Goal: Task Accomplishment & Management: Manage account settings

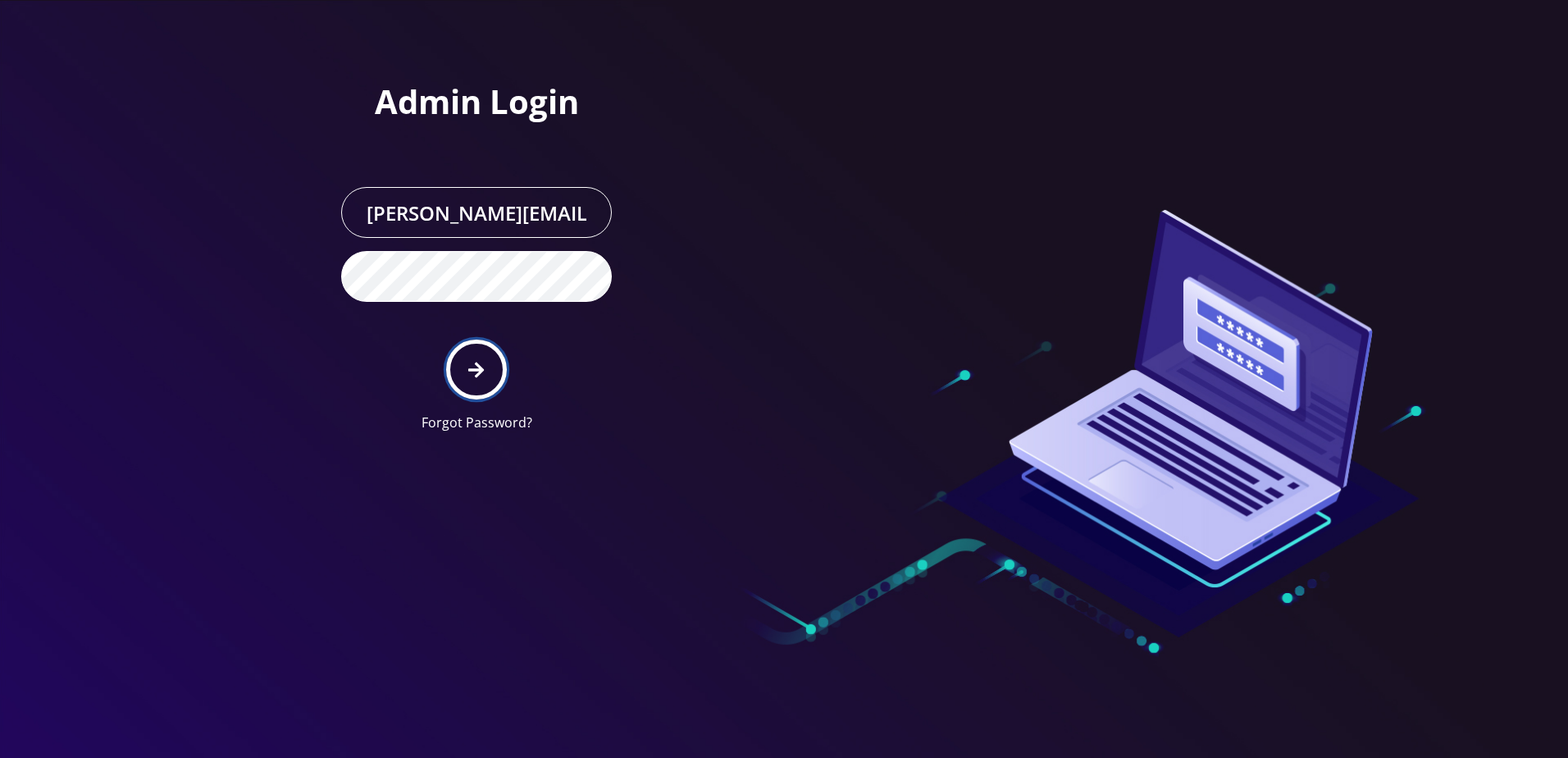
click at [471, 362] on icon "submit" at bounding box center [476, 369] width 16 height 18
click at [497, 368] on button "submit" at bounding box center [476, 369] width 60 height 60
type input "[PERSON_NAME][EMAIL_ADDRESS][DOMAIN_NAME]"
click at [475, 375] on icon "submit" at bounding box center [476, 369] width 16 height 18
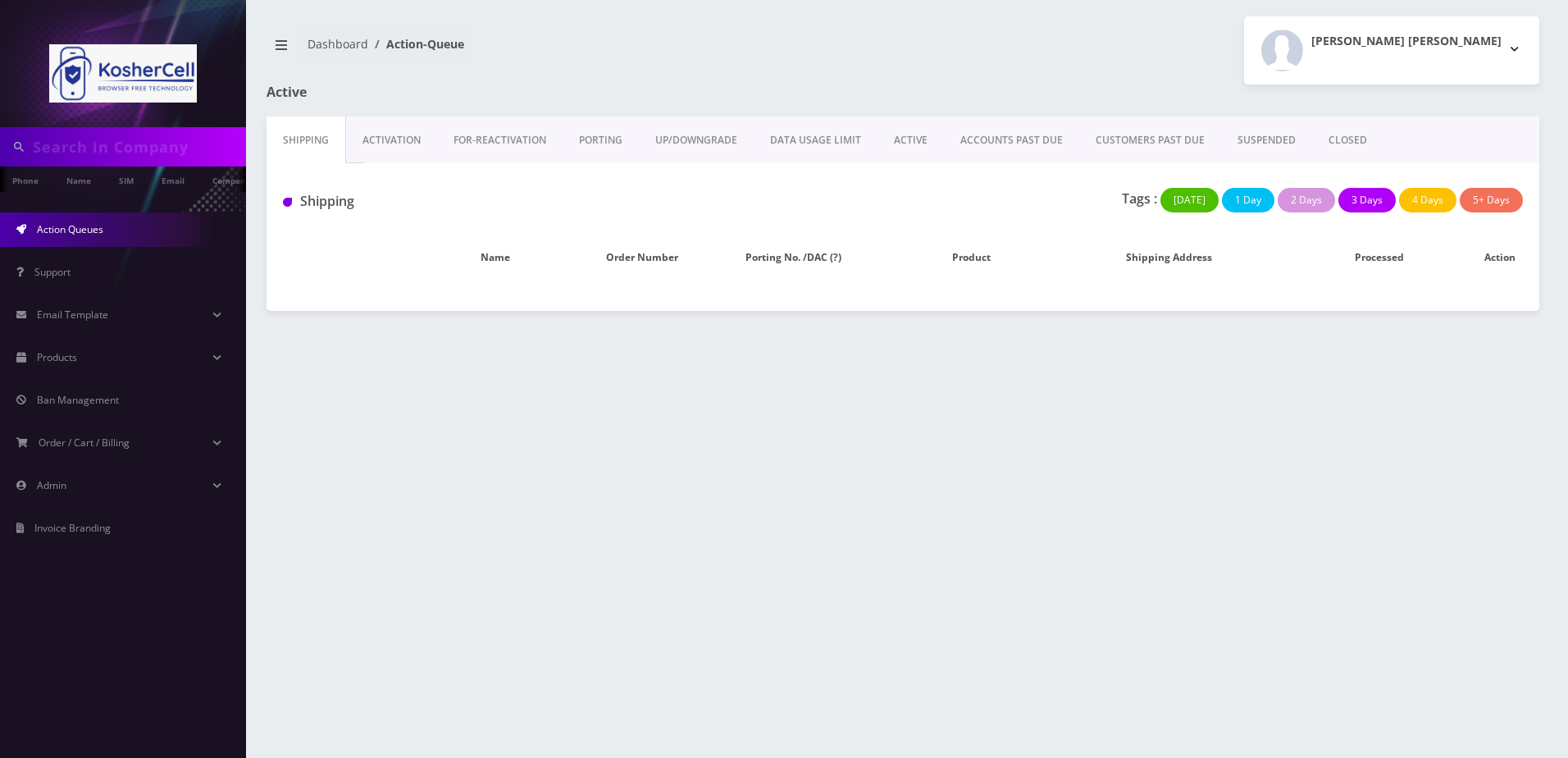
drag, startPoint x: 0, startPoint y: 0, endPoint x: 124, endPoint y: 133, distance: 181.8
click at [124, 133] on input "text" at bounding box center [138, 147] width 209 height 31
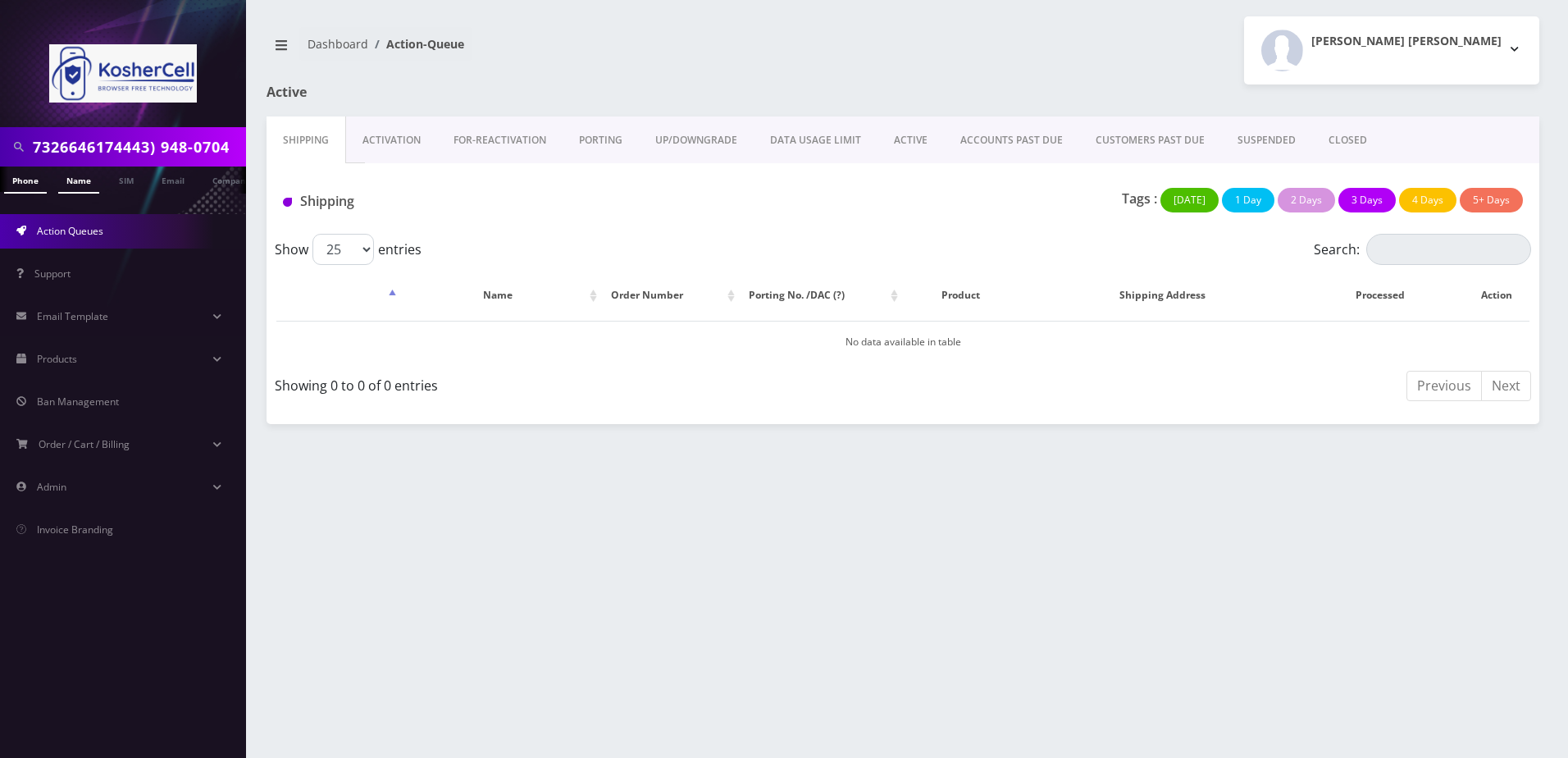
scroll to position [0, 7]
click at [91, 155] on input "7326646174443) 948-0704" at bounding box center [138, 147] width 209 height 31
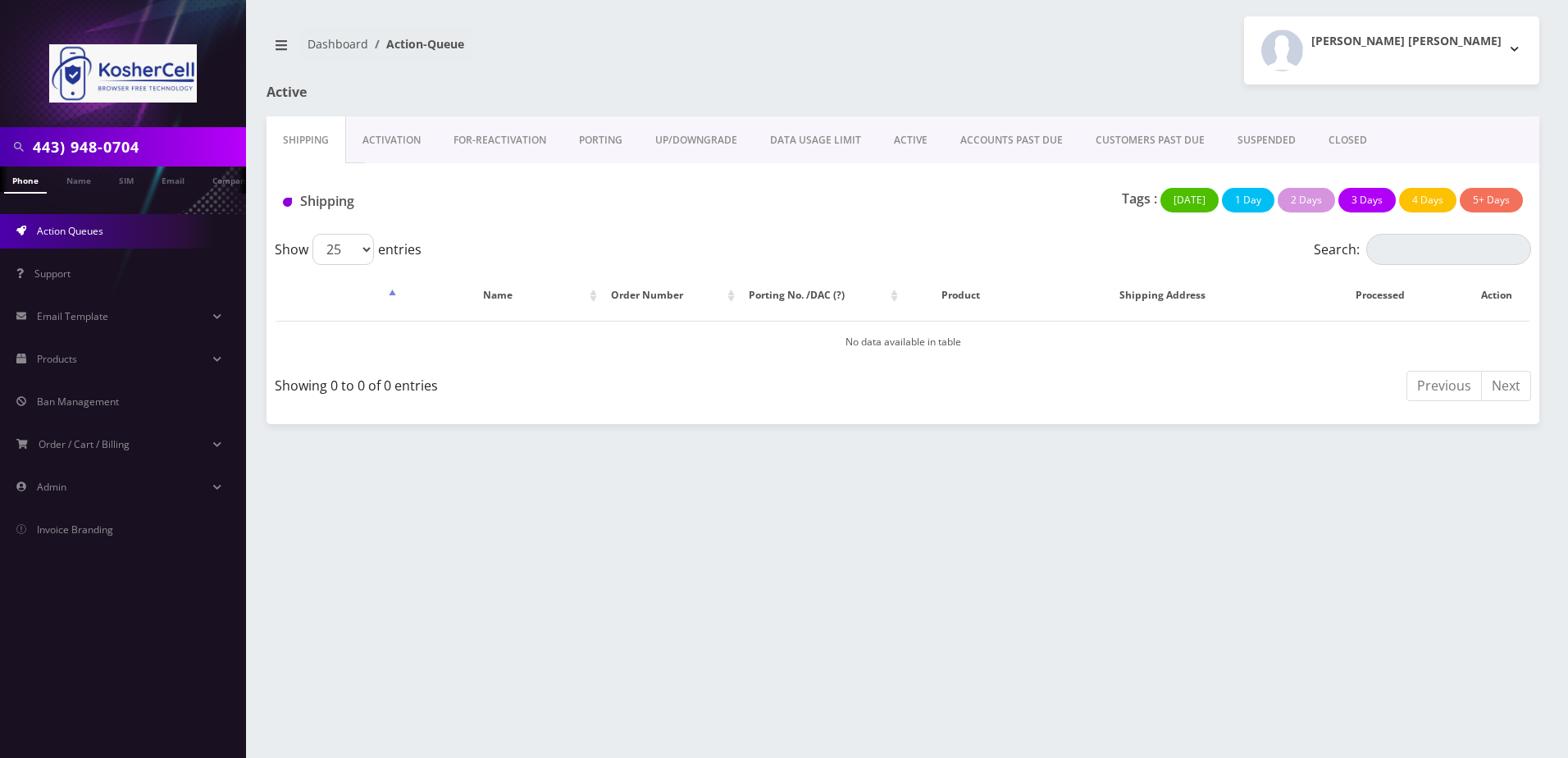
type input "443) 948-0704"
click at [30, 185] on link "Phone" at bounding box center [25, 179] width 43 height 27
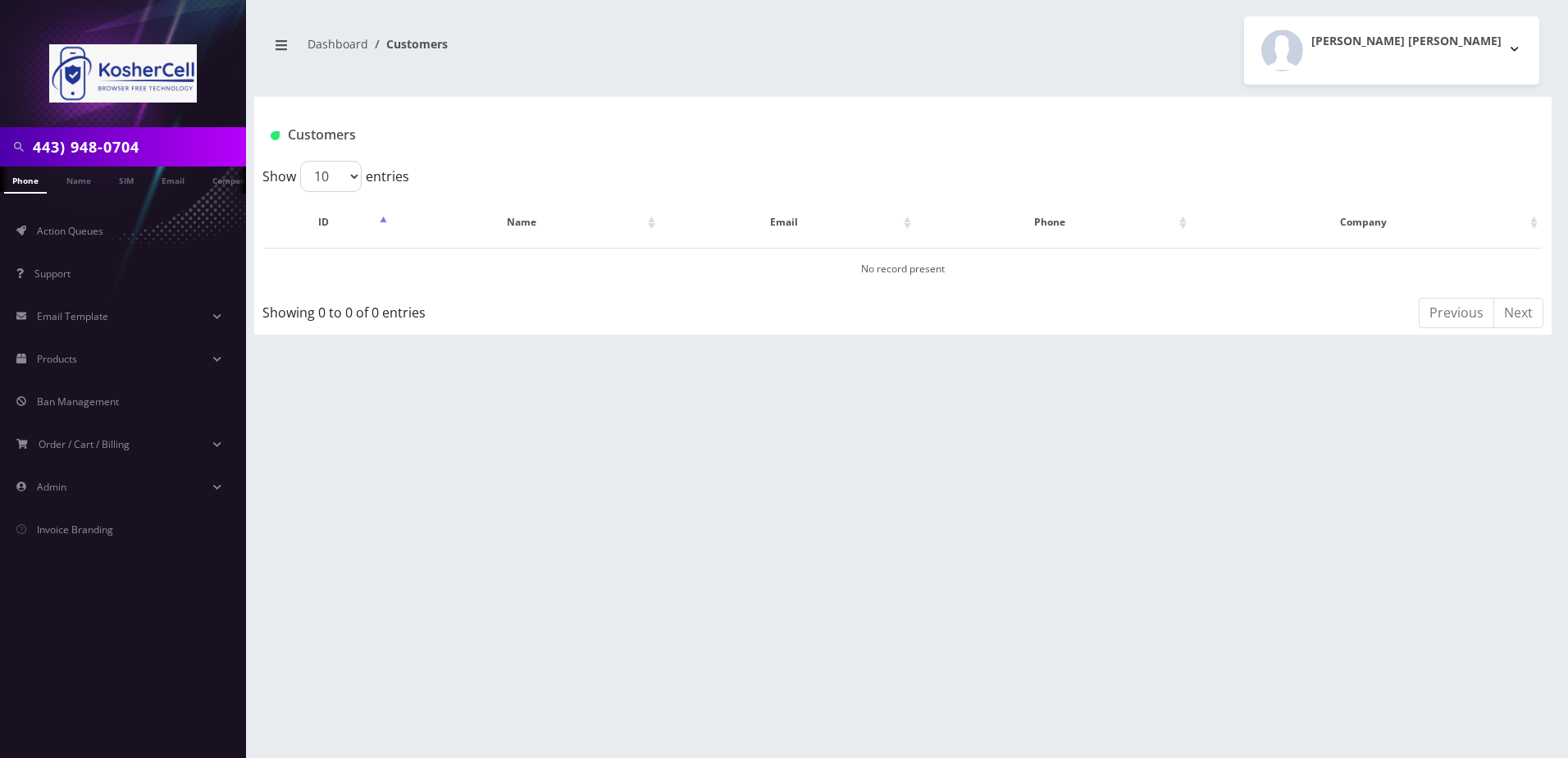
click at [66, 154] on input "443) 948-0704" at bounding box center [138, 147] width 209 height 31
type input "[PHONE_NUMBER]"
click at [97, 146] on input "443 948-0704" at bounding box center [138, 147] width 209 height 31
click at [67, 146] on input "443 9480704" at bounding box center [138, 147] width 209 height 31
type input "4439480704"
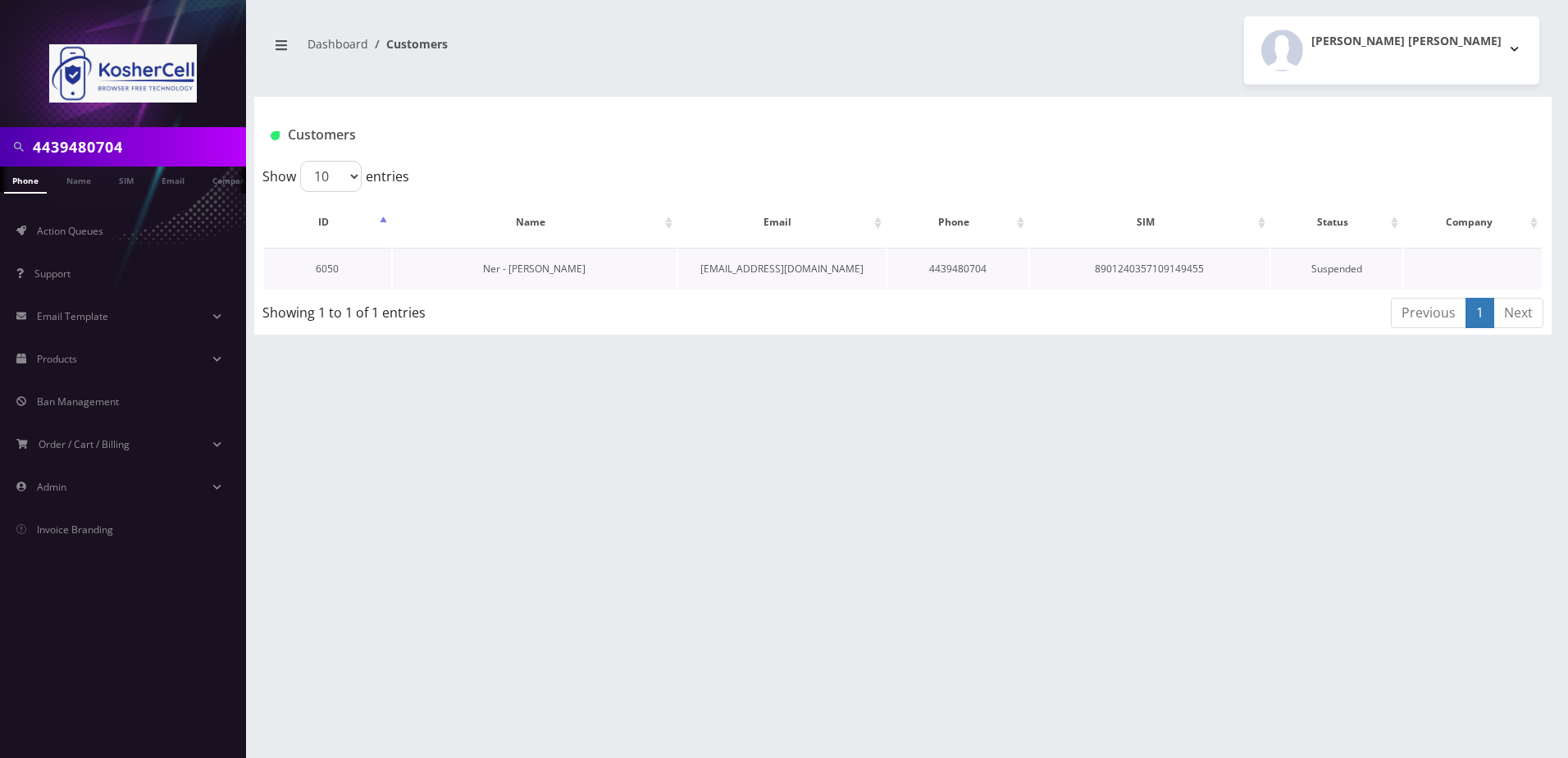
click at [536, 274] on link "Ner - [PERSON_NAME]" at bounding box center [535, 268] width 103 height 14
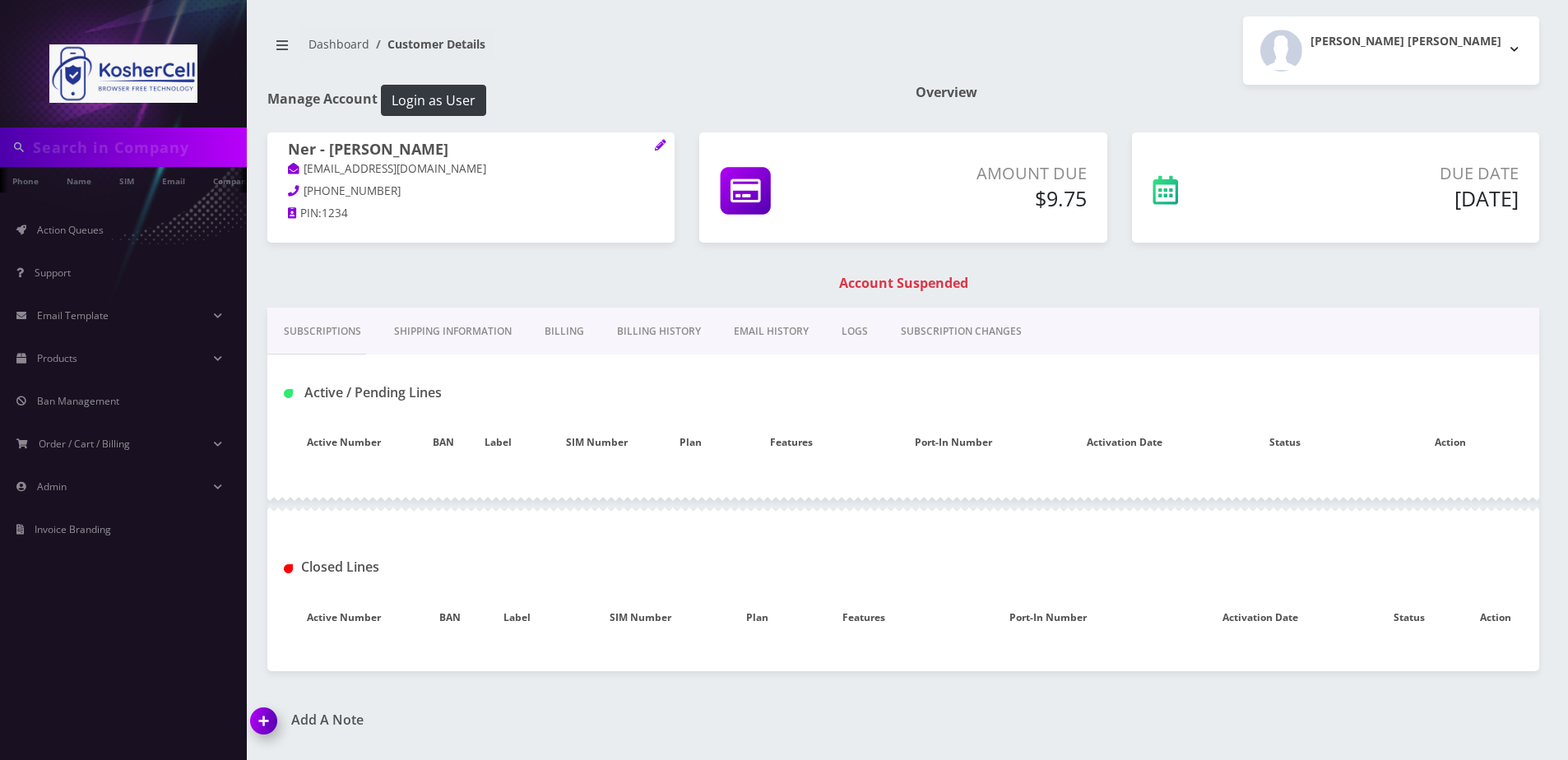
type input "4439480704"
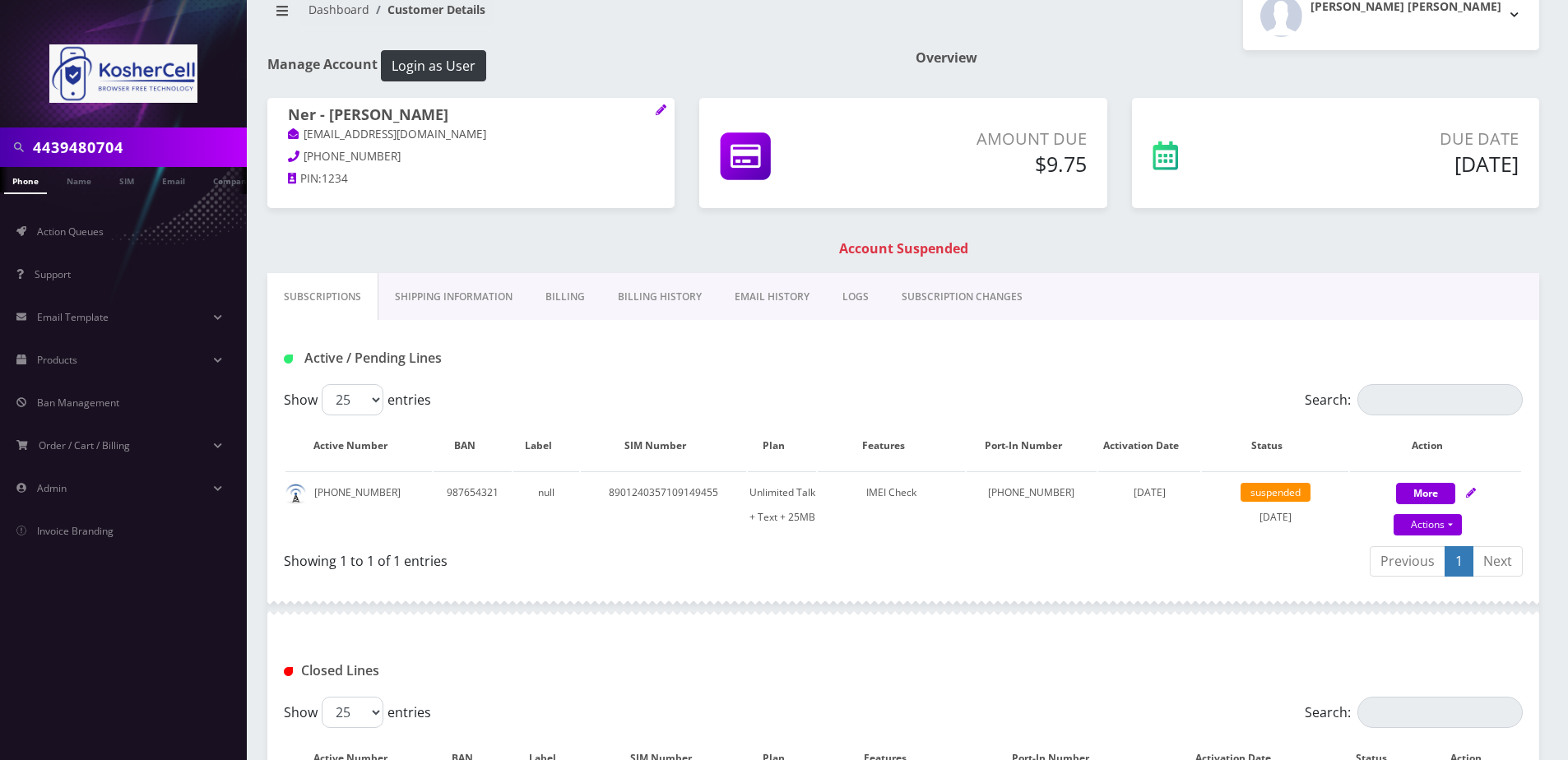
scroll to position [11, 0]
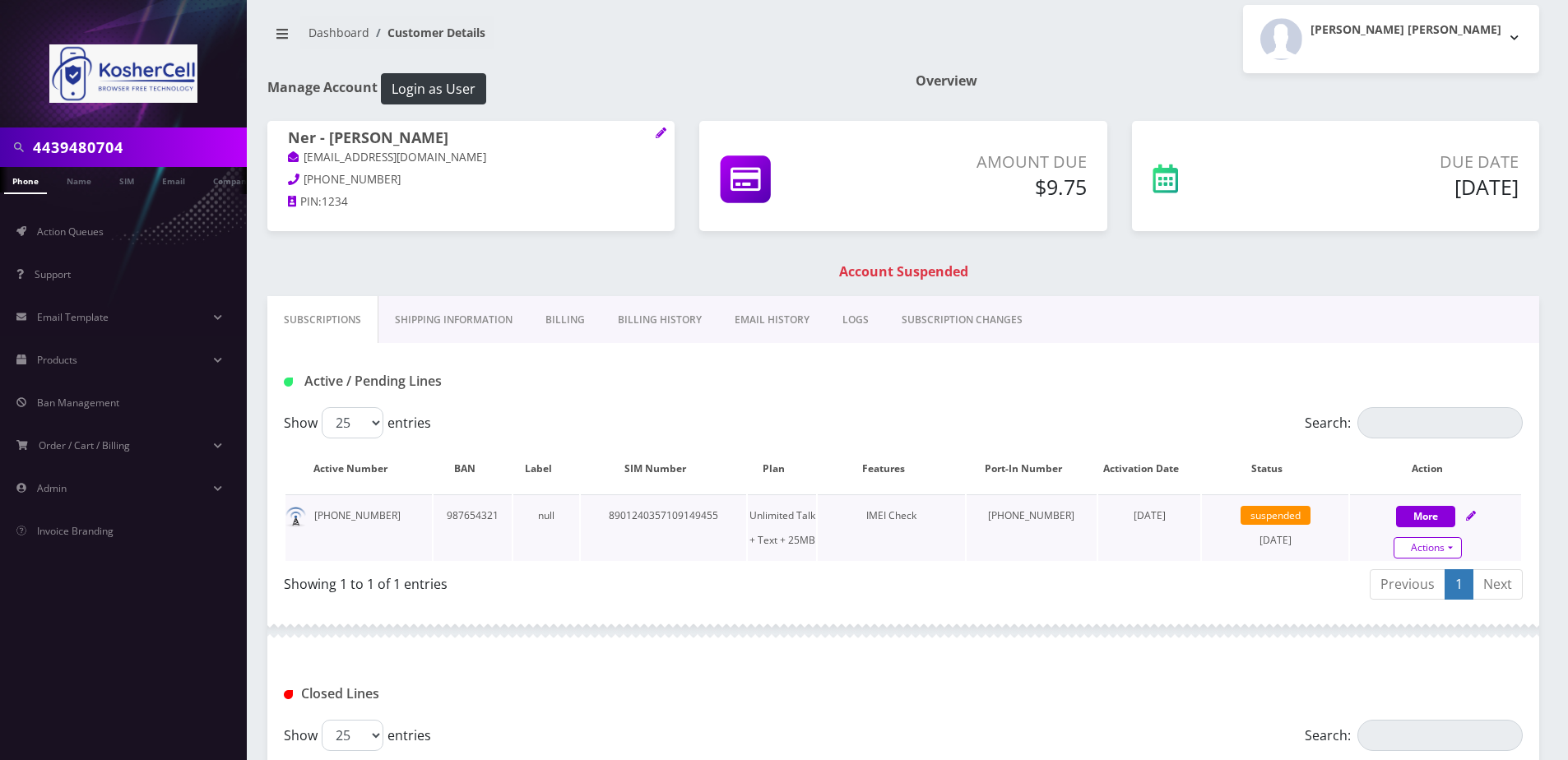
click at [1428, 543] on link "Actions" at bounding box center [1427, 548] width 68 height 21
select select "244"
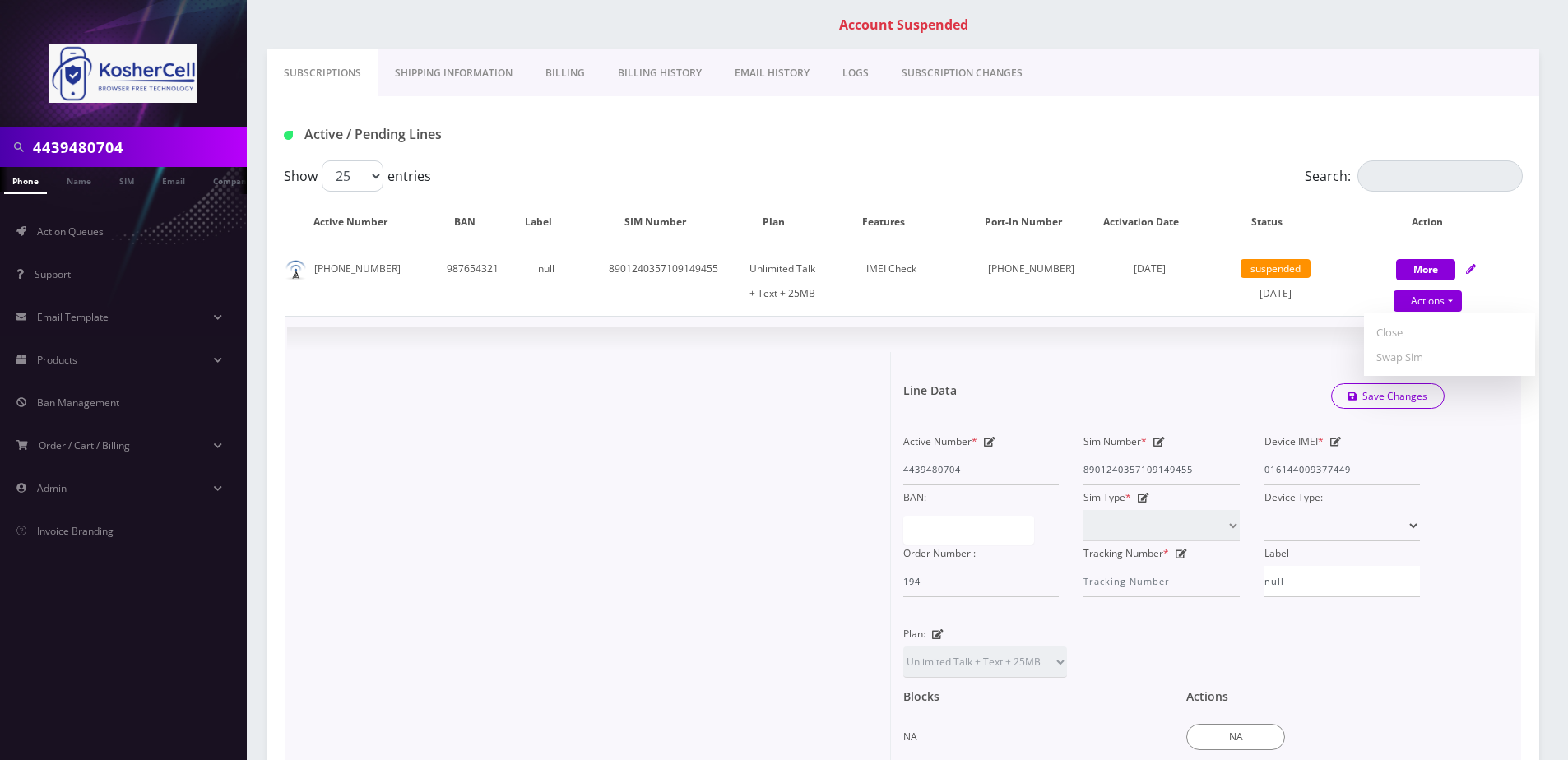
click at [1209, 378] on div "Line Data Save Changes" at bounding box center [1174, 397] width 566 height 49
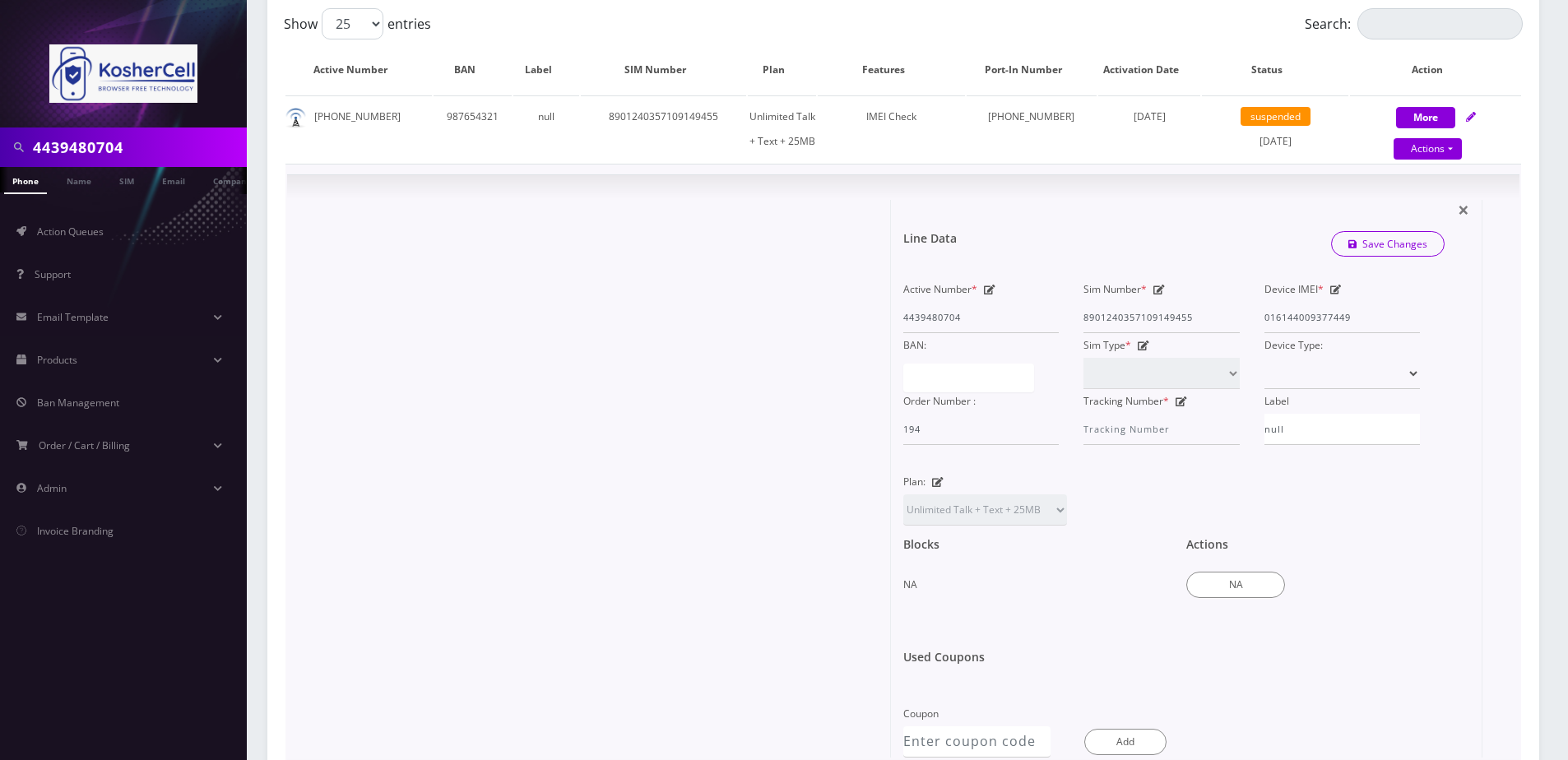
scroll to position [259, 0]
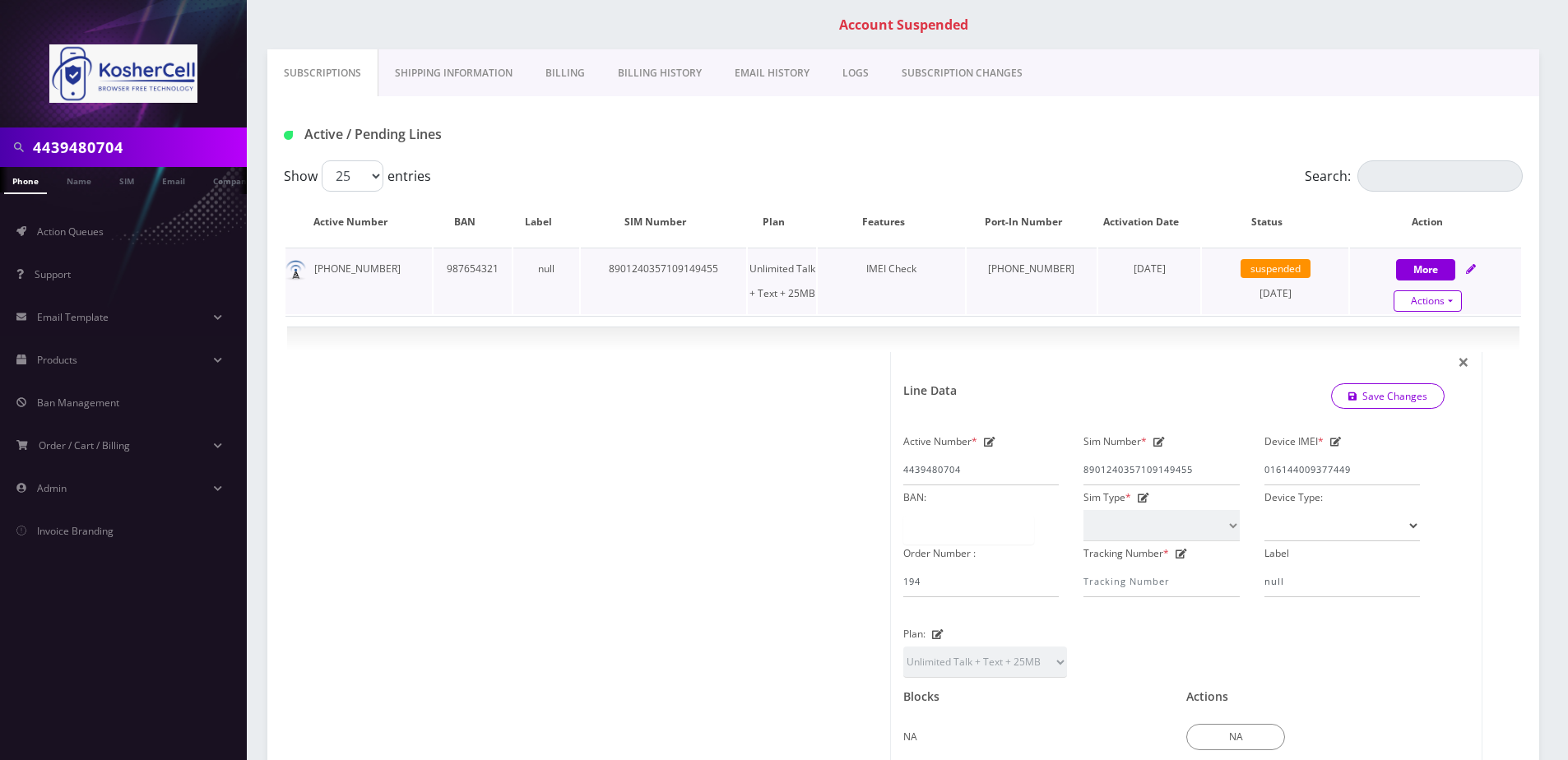
click at [1435, 301] on link "Actions" at bounding box center [1427, 301] width 68 height 21
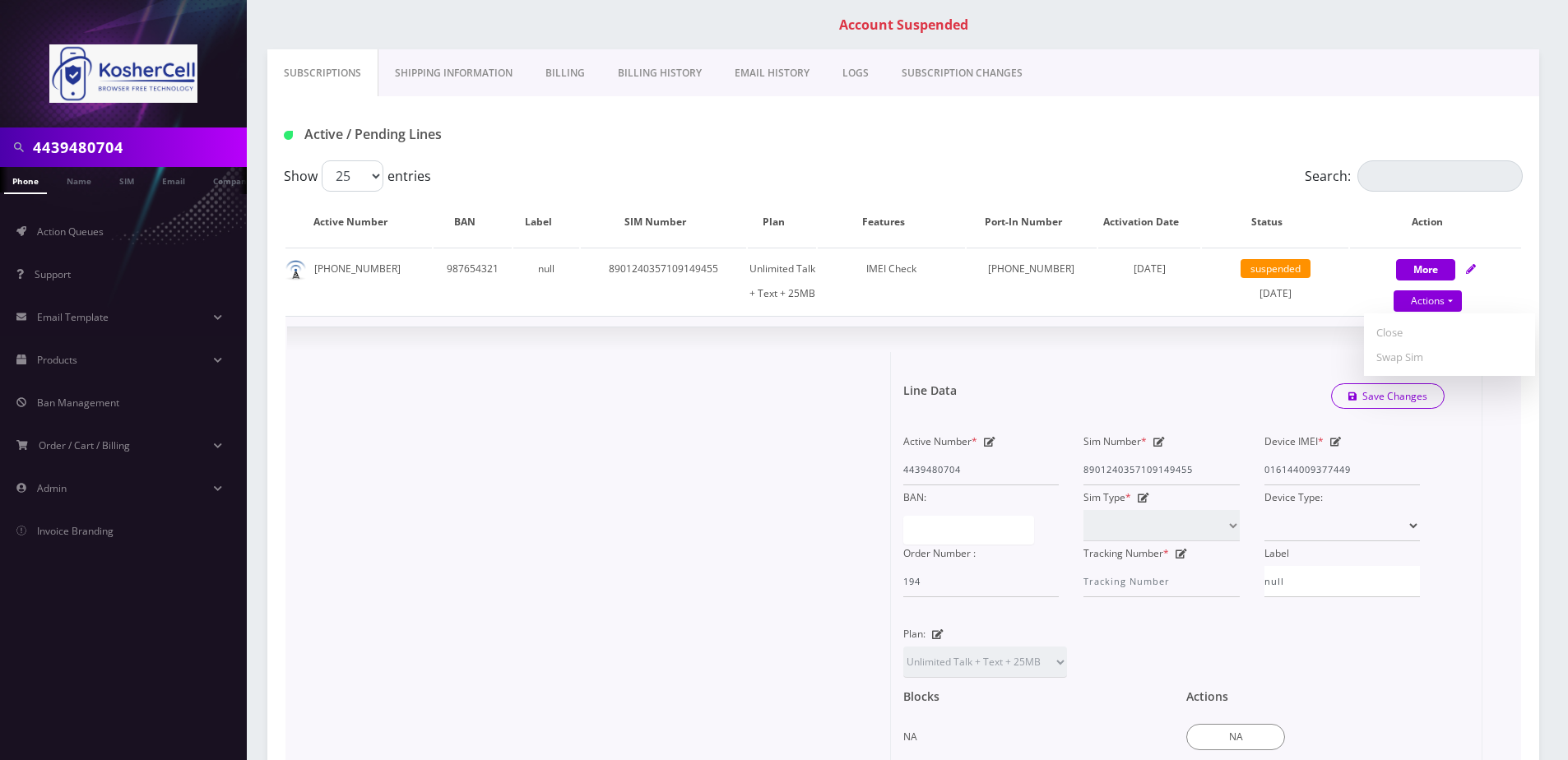
click at [1076, 360] on form "Line Data Save Changes Active Number * 4439480704 Sim Number * [TECHNICAL_ID] D…" at bounding box center [1186, 603] width 566 height 501
click at [138, 153] on input "4439480704" at bounding box center [138, 148] width 210 height 31
paste input "7326840863"
type input "7326840863"
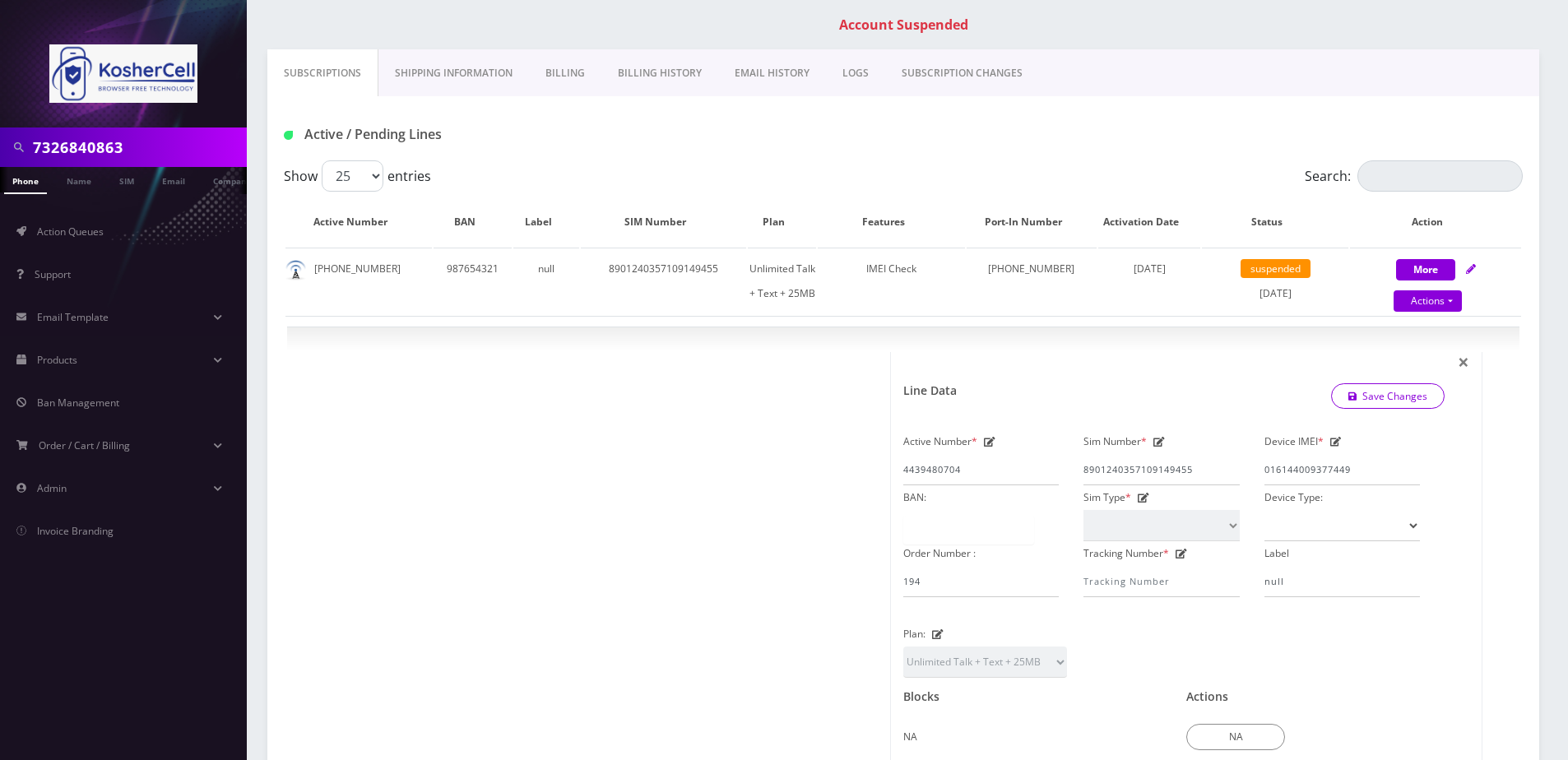
click at [31, 176] on link "Phone" at bounding box center [25, 180] width 43 height 27
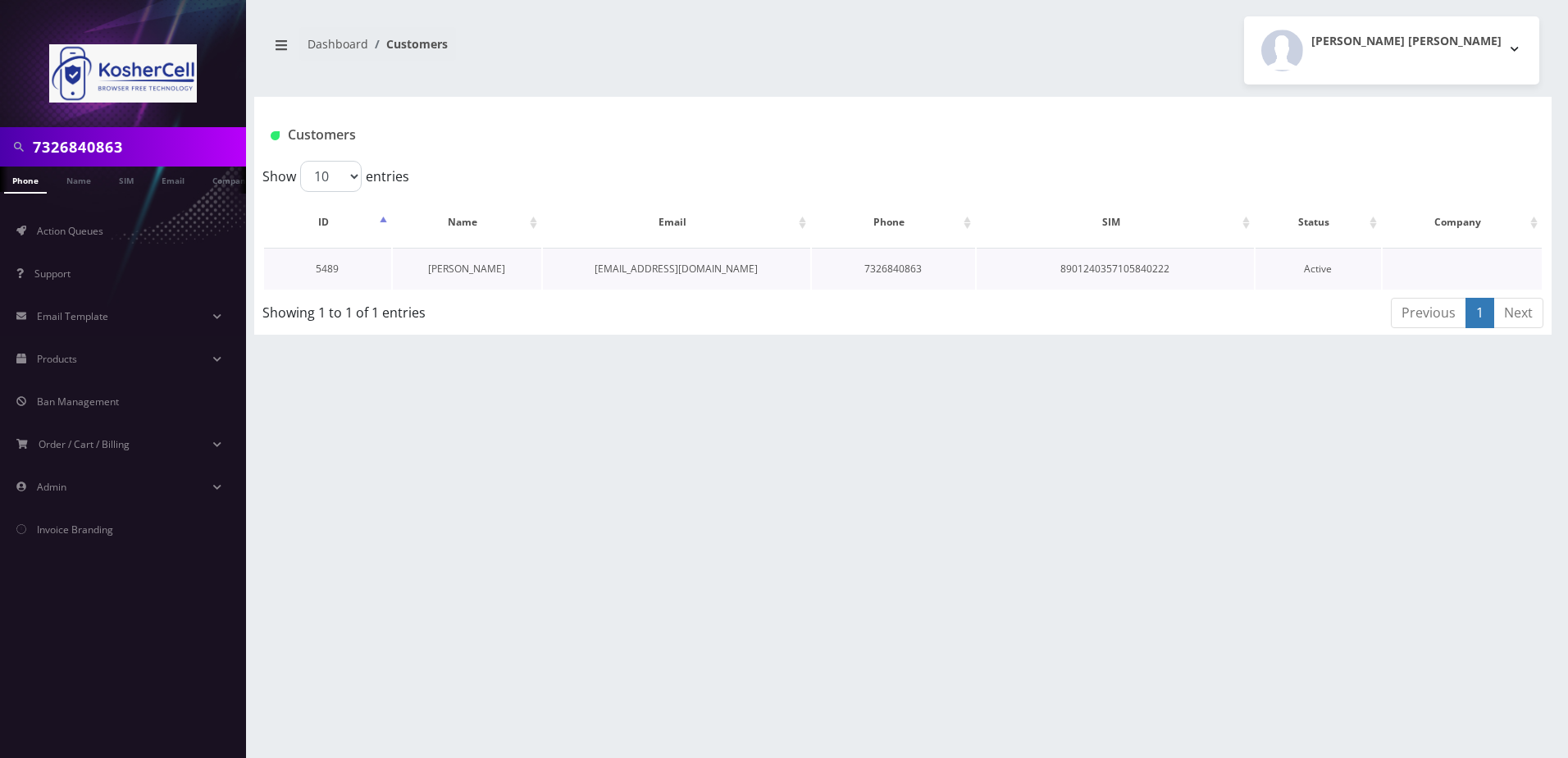
click at [474, 271] on link "[PERSON_NAME]" at bounding box center [466, 268] width 78 height 14
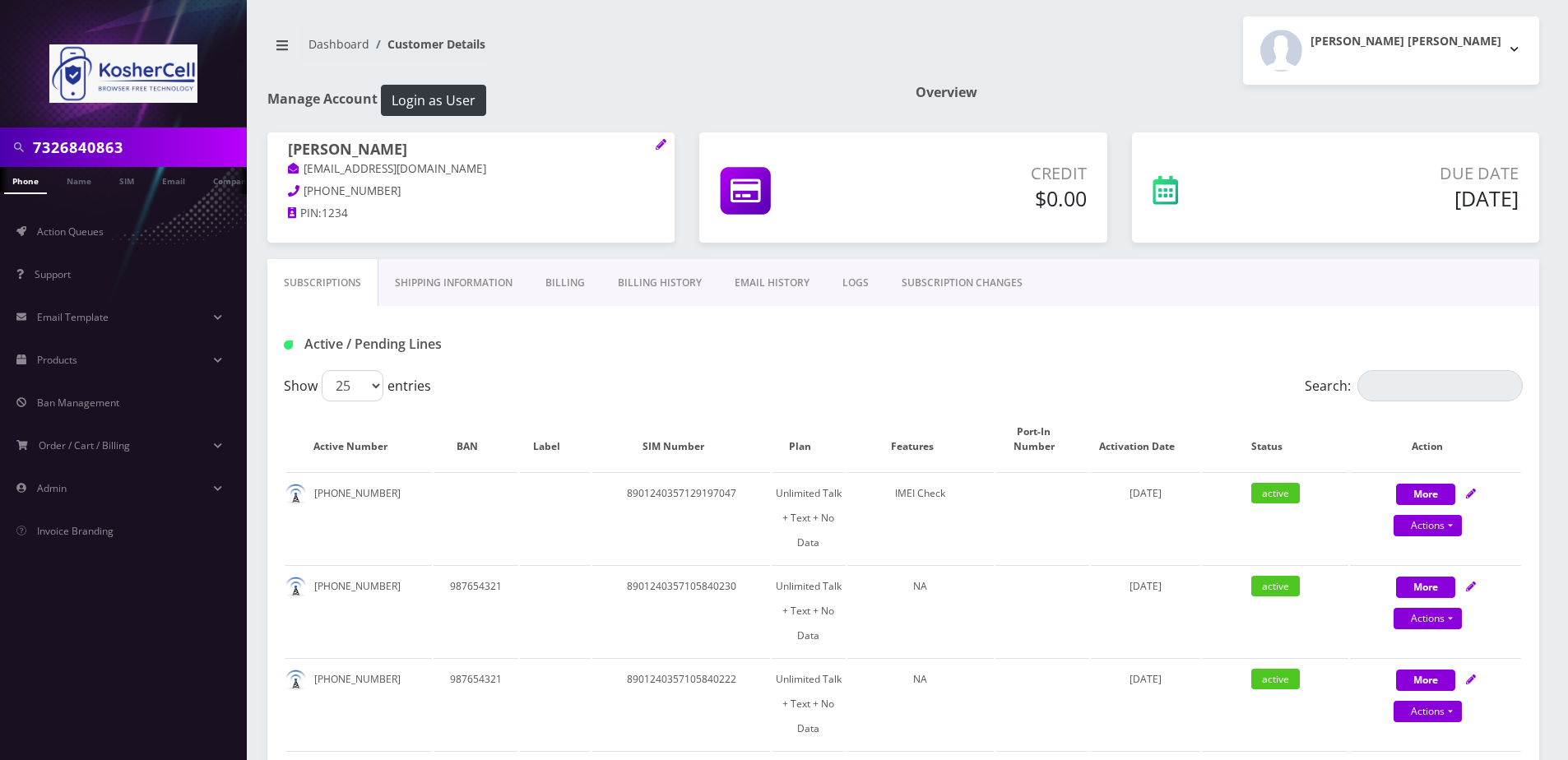
click at [135, 129] on div "7326840863" at bounding box center [123, 147] width 246 height 39
click at [135, 130] on div "7326840863" at bounding box center [123, 147] width 246 height 39
drag, startPoint x: 135, startPoint y: 131, endPoint x: 121, endPoint y: 143, distance: 18.4
click at [121, 143] on input "7326840863" at bounding box center [138, 148] width 210 height 31
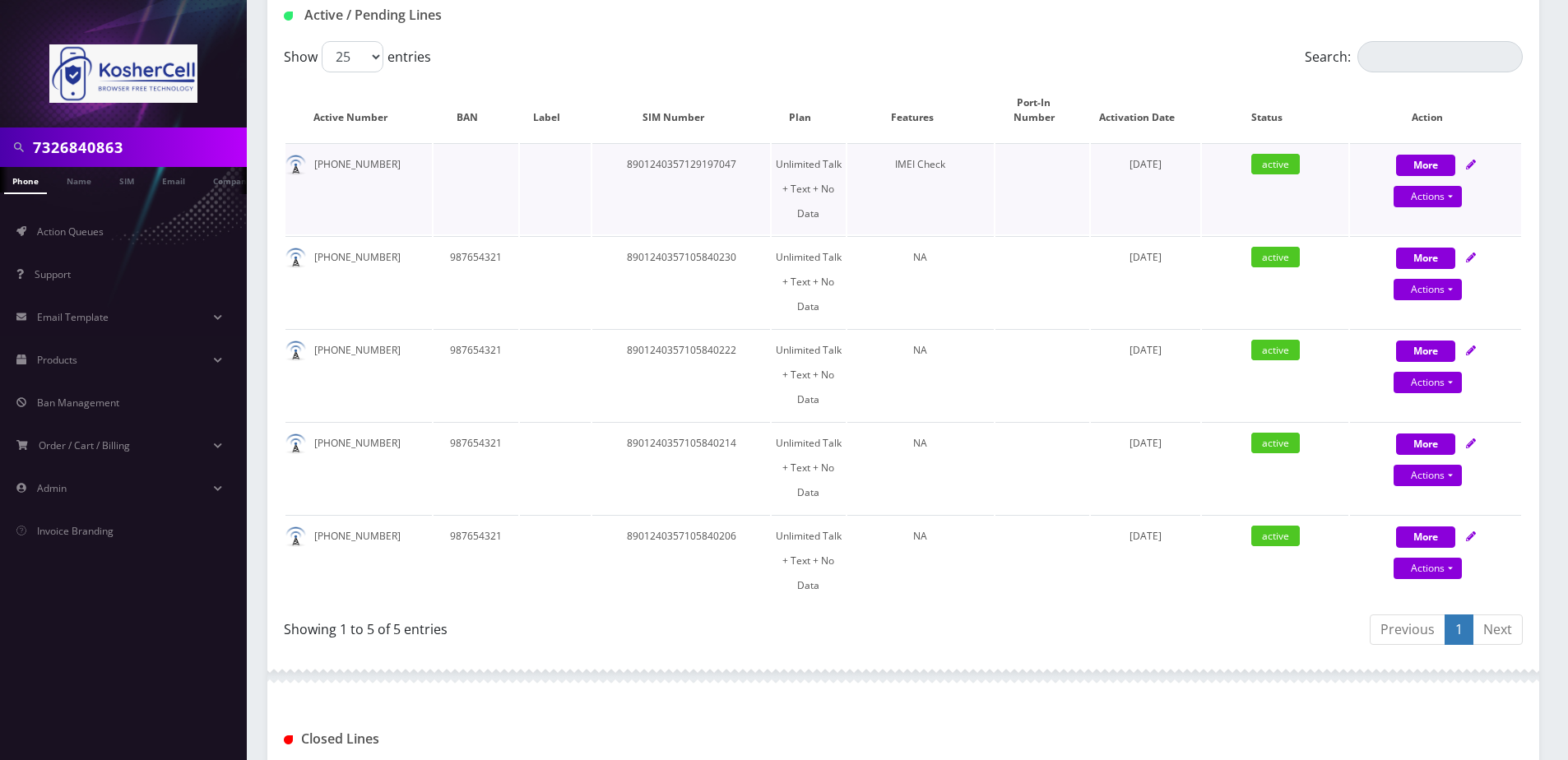
scroll to position [246, 0]
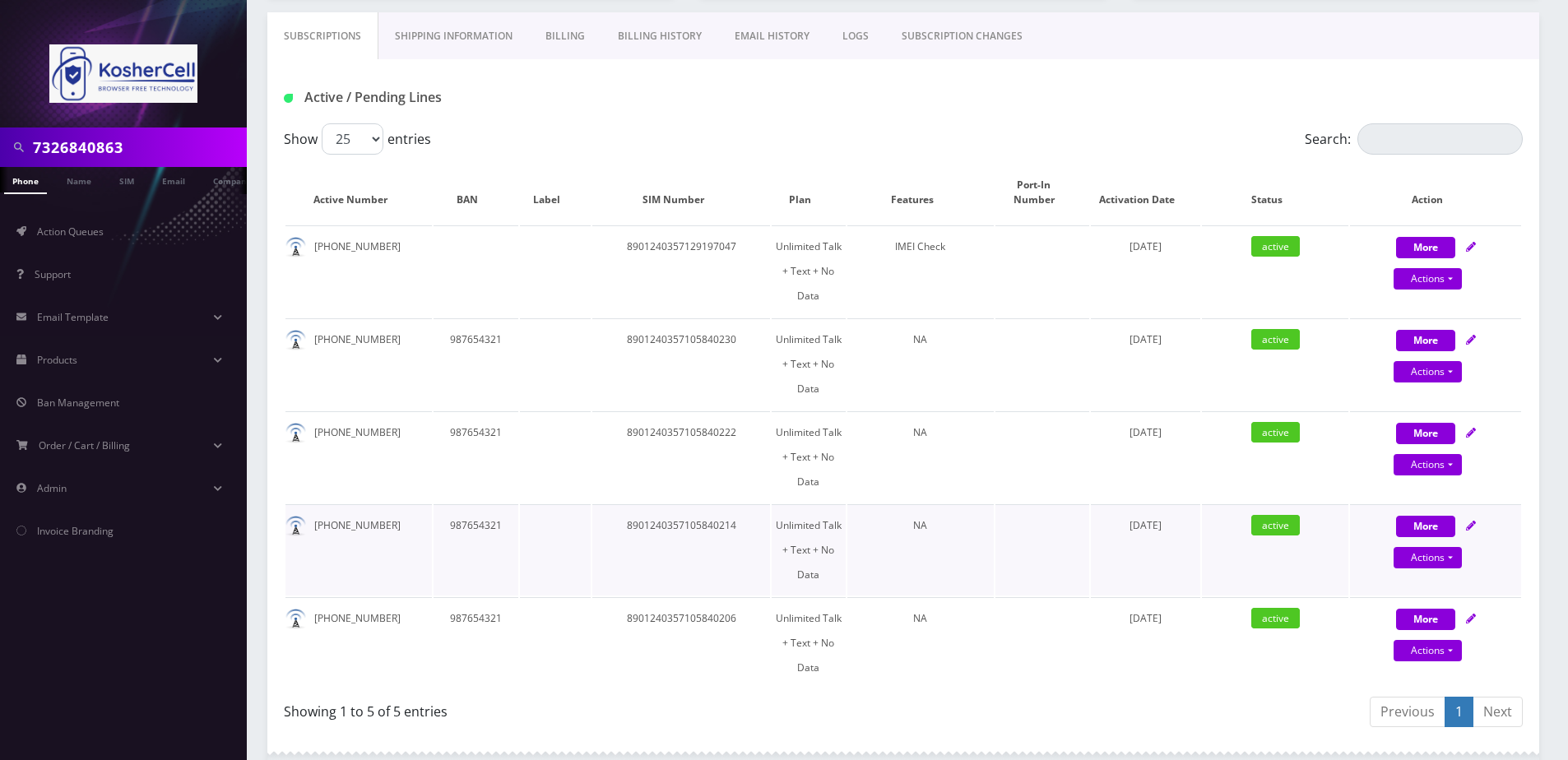
click at [605, 535] on td "8901240357105840214" at bounding box center [680, 549] width 177 height 92
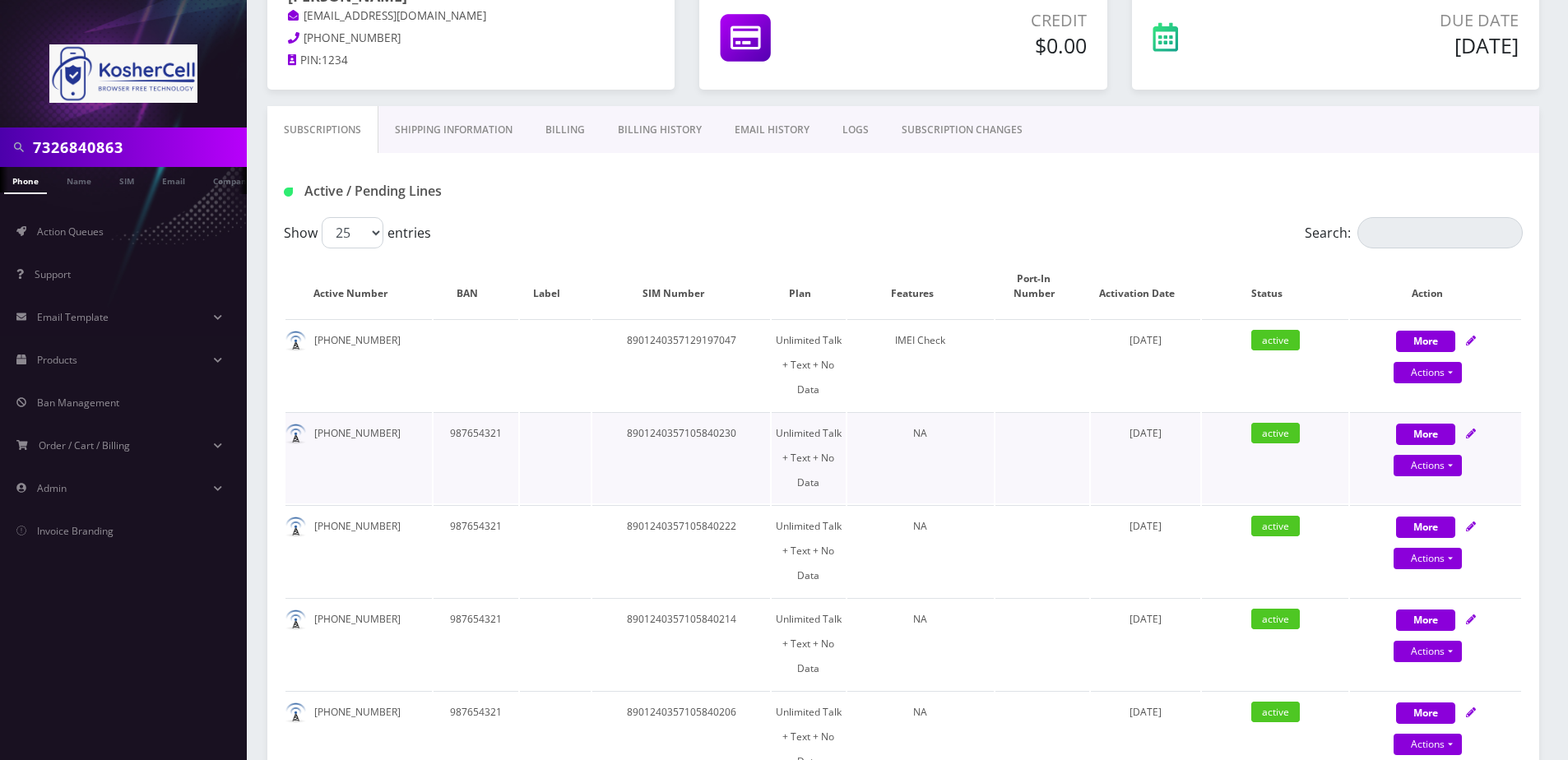
scroll to position [0, 0]
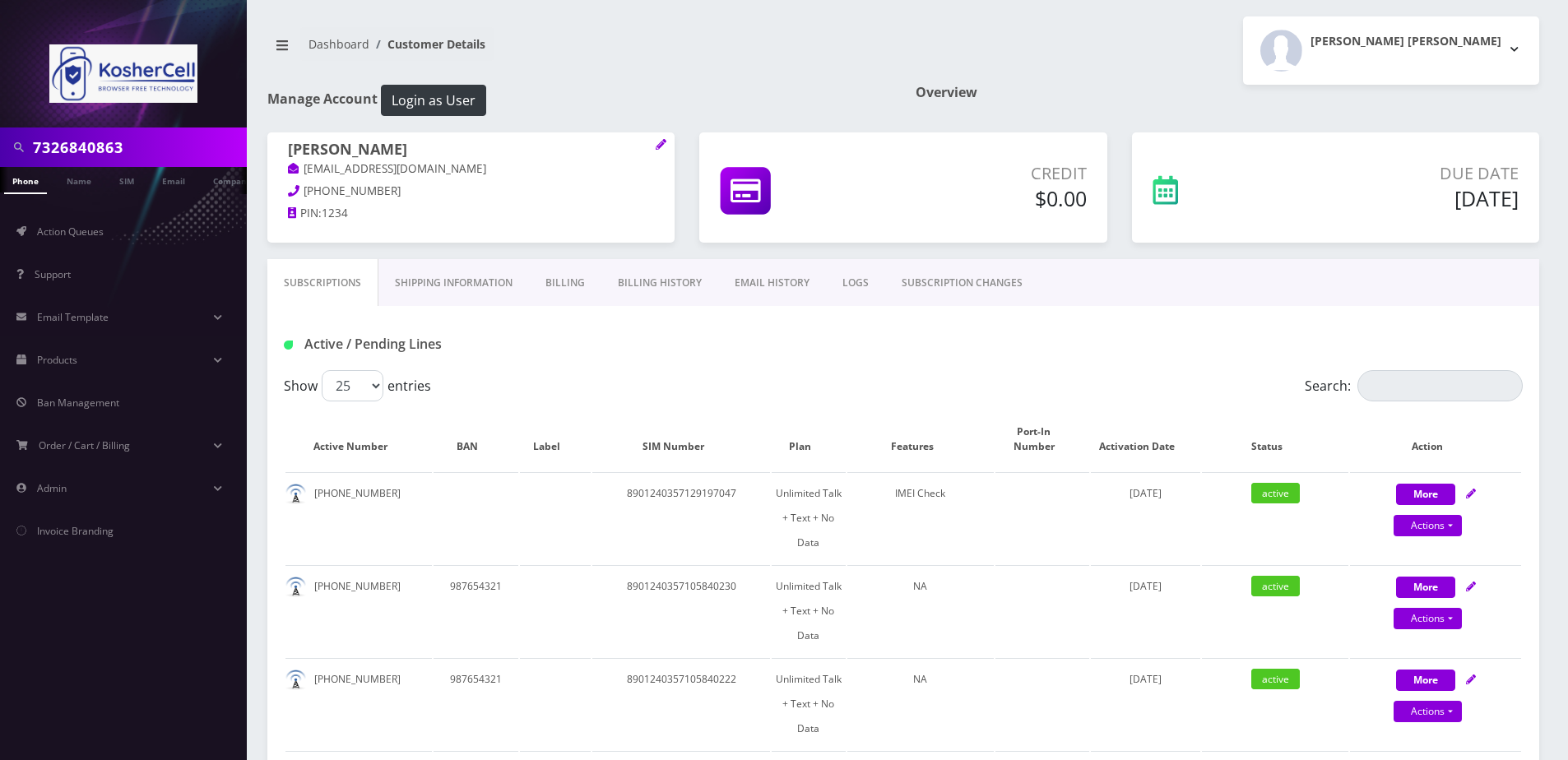
click at [570, 302] on link "Billing" at bounding box center [564, 283] width 73 height 48
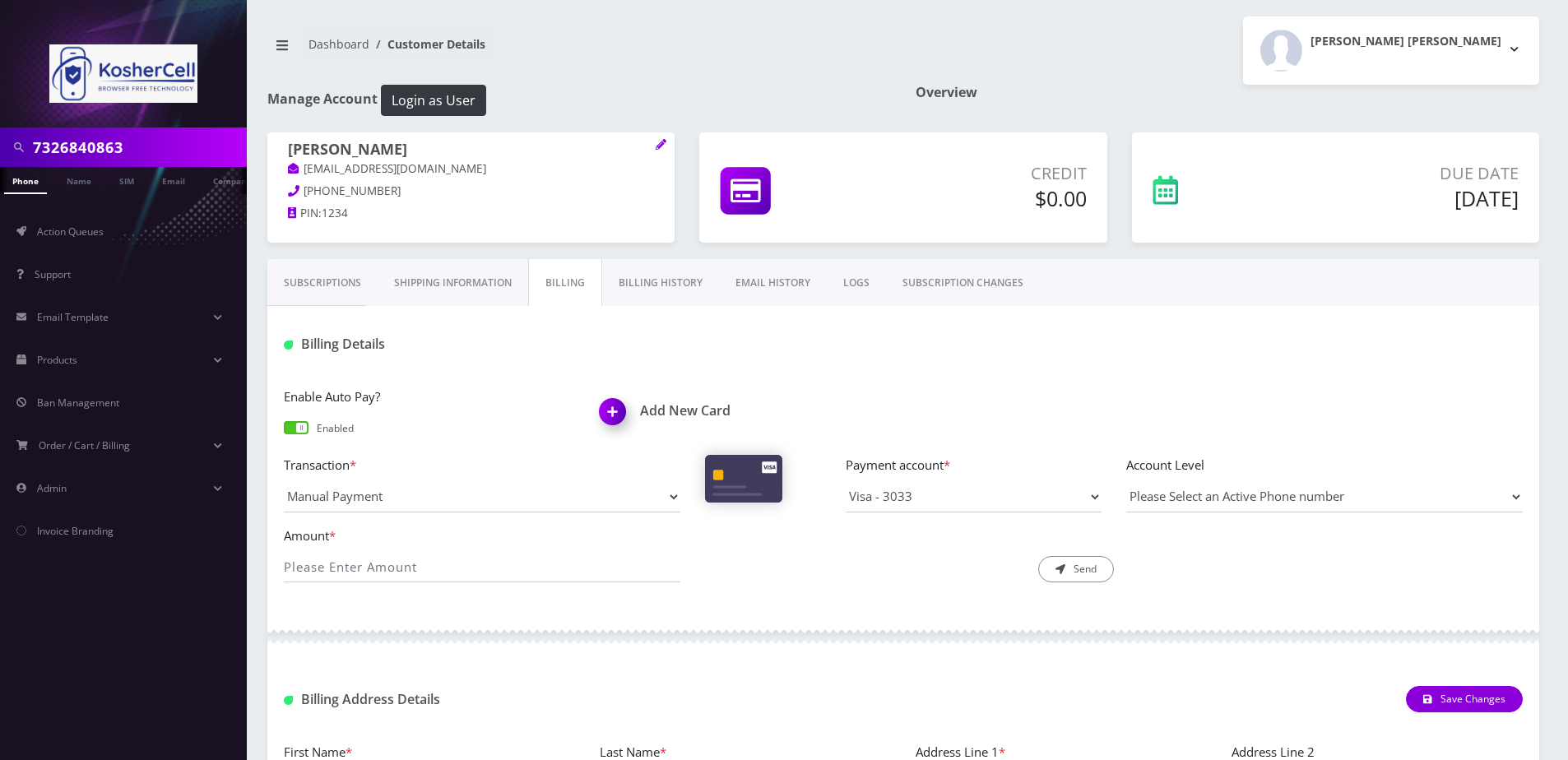
click at [626, 278] on link "Billing History" at bounding box center [660, 283] width 117 height 48
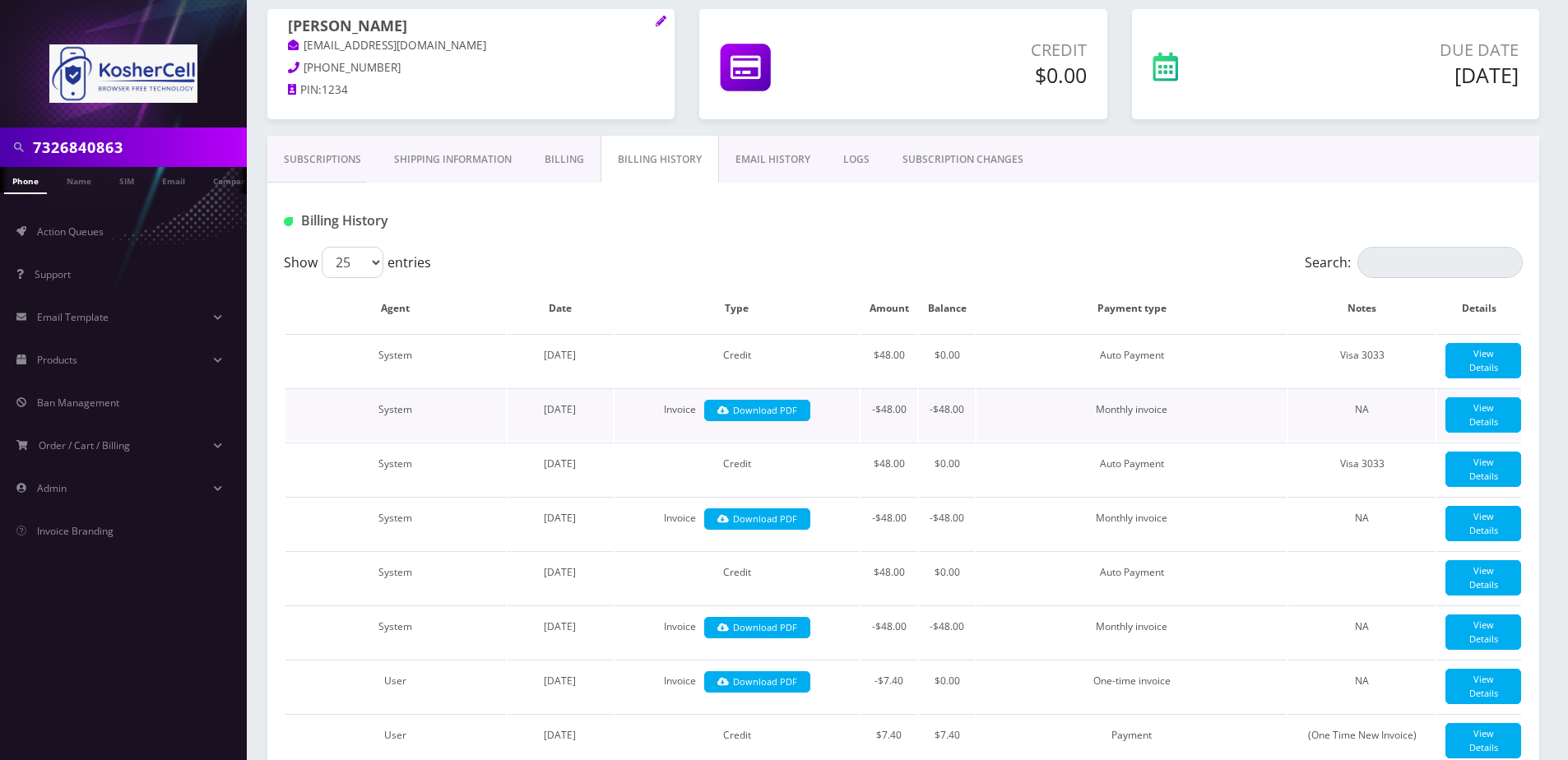
scroll to position [164, 0]
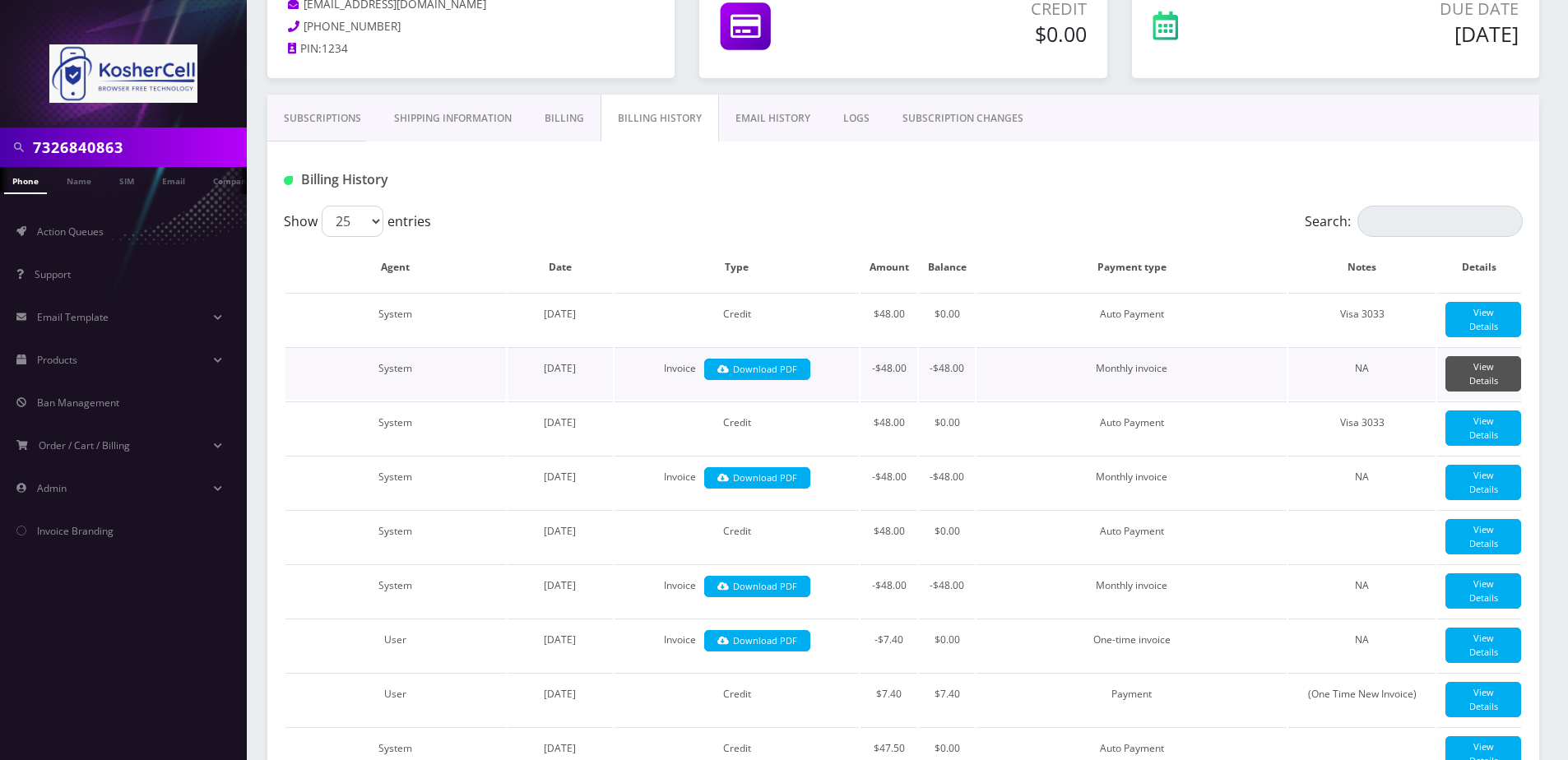
click at [1470, 391] on link "View Details" at bounding box center [1482, 374] width 76 height 35
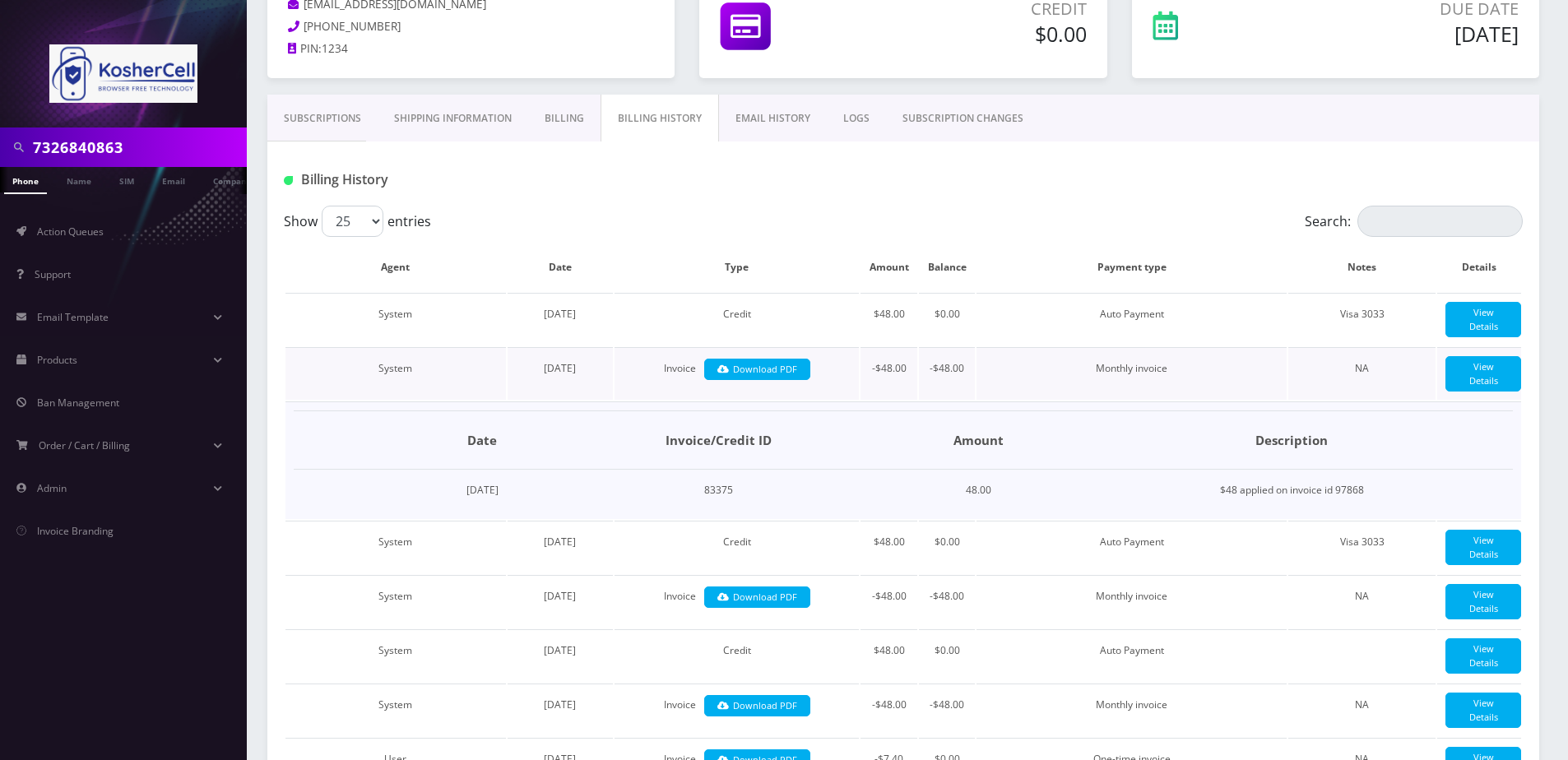
click at [767, 399] on td "Invoice Download PDF" at bounding box center [736, 373] width 245 height 52
click at [767, 381] on link "Download PDF" at bounding box center [756, 370] width 106 height 22
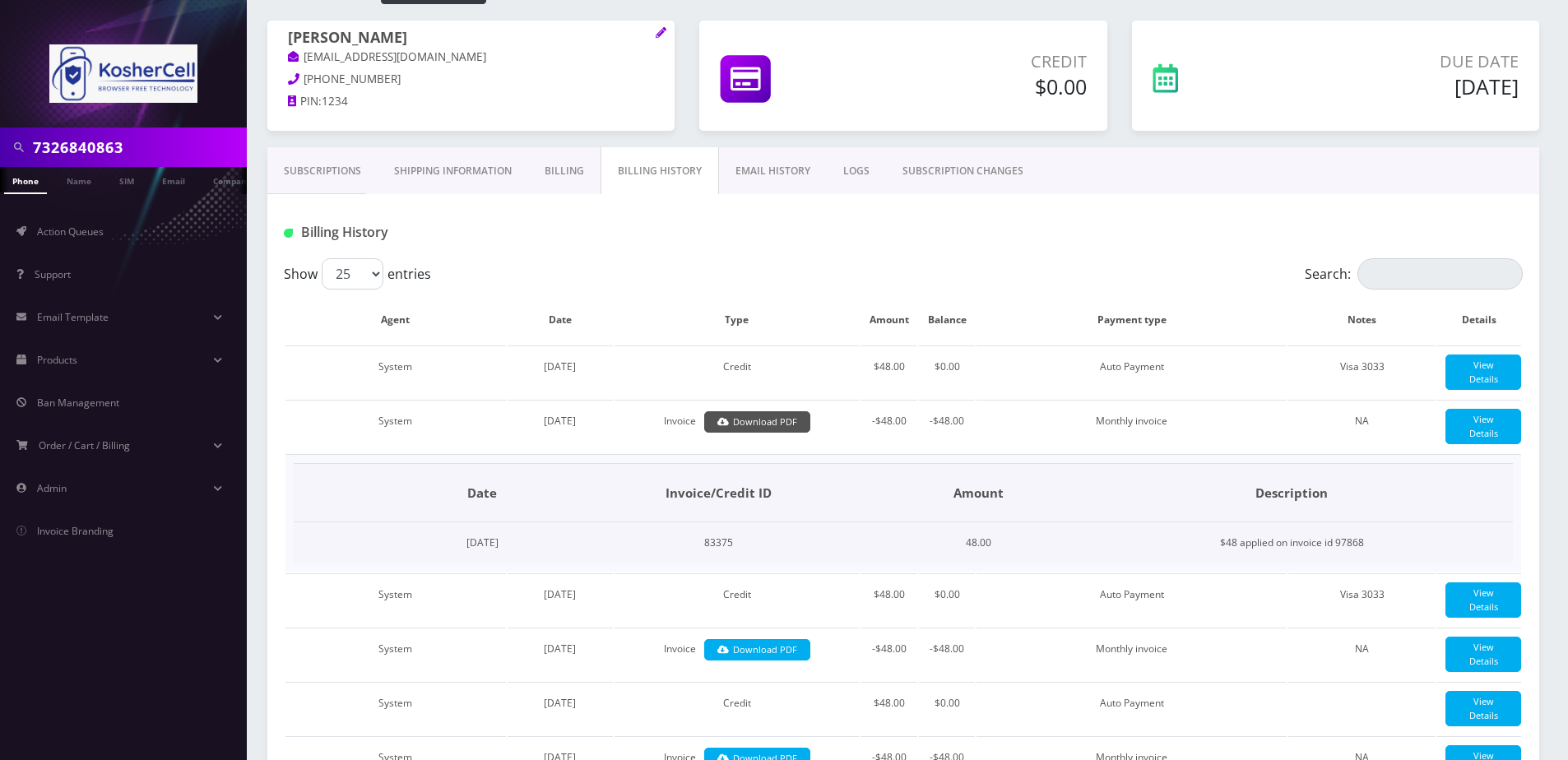
scroll to position [0, 0]
